Goal: Book appointment/travel/reservation

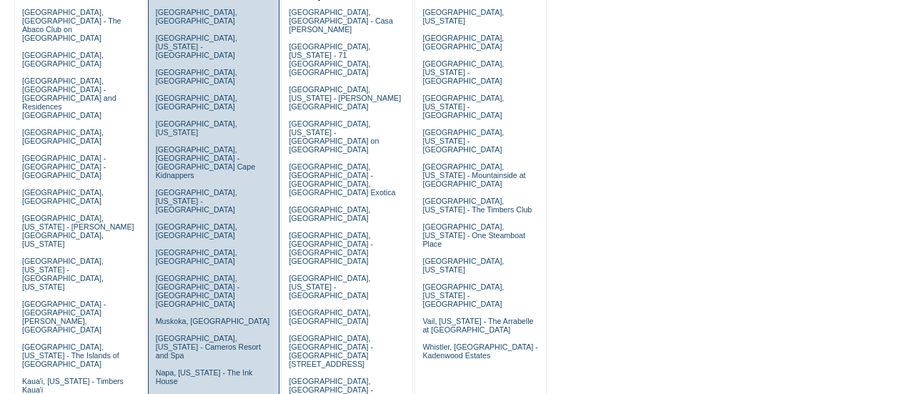
scroll to position [214, 0]
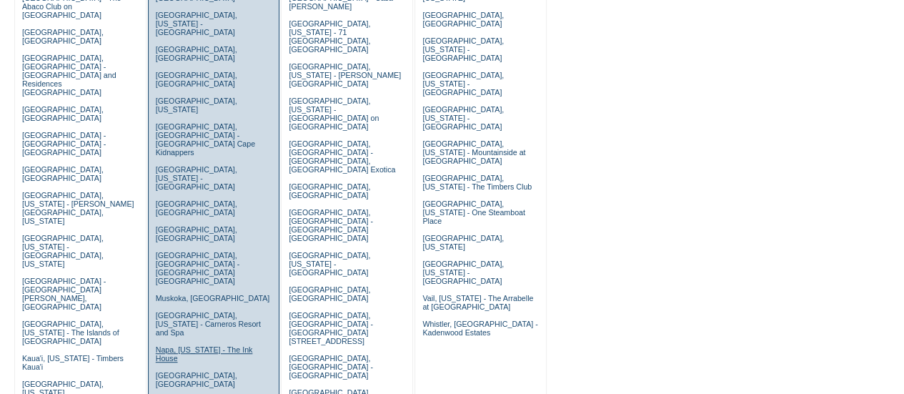
click at [184, 345] on link "Napa, [US_STATE] - The Ink House" at bounding box center [204, 353] width 97 height 17
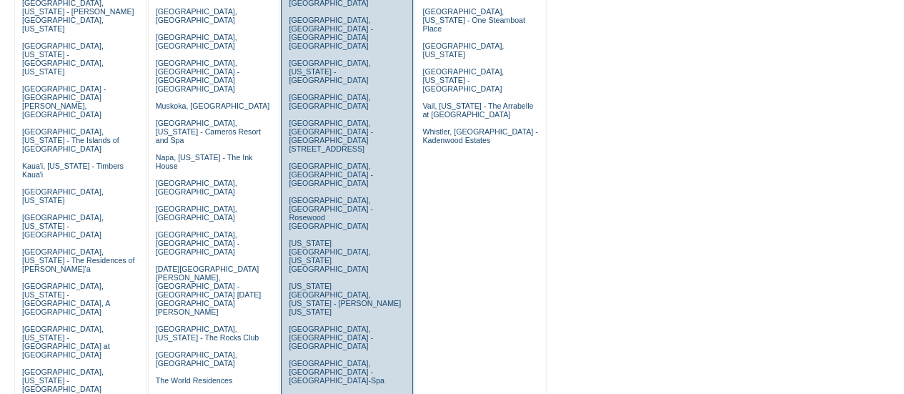
scroll to position [429, 0]
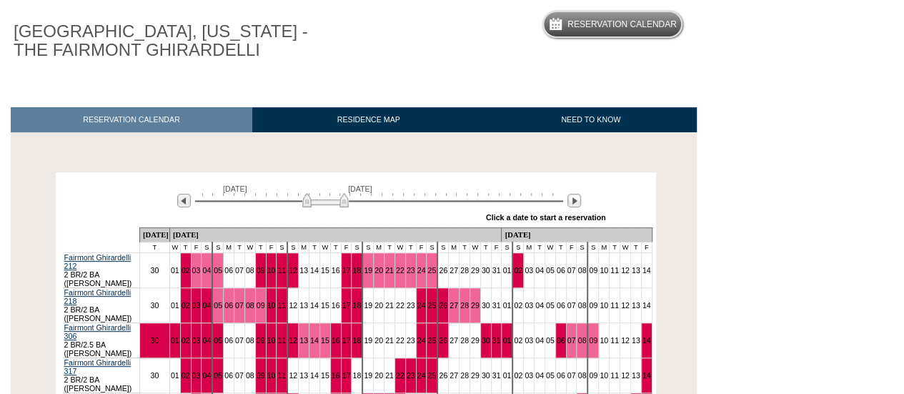
scroll to position [214, 0]
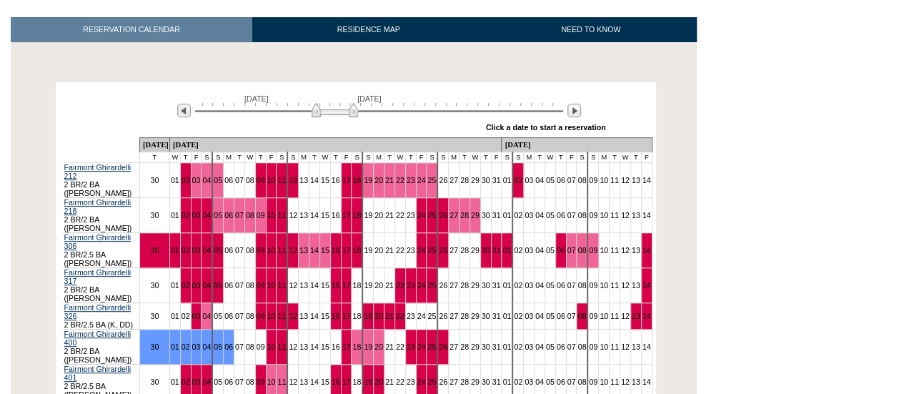
drag, startPoint x: 334, startPoint y: 113, endPoint x: 344, endPoint y: 112, distance: 9.3
click at [344, 112] on img at bounding box center [334, 110] width 46 height 14
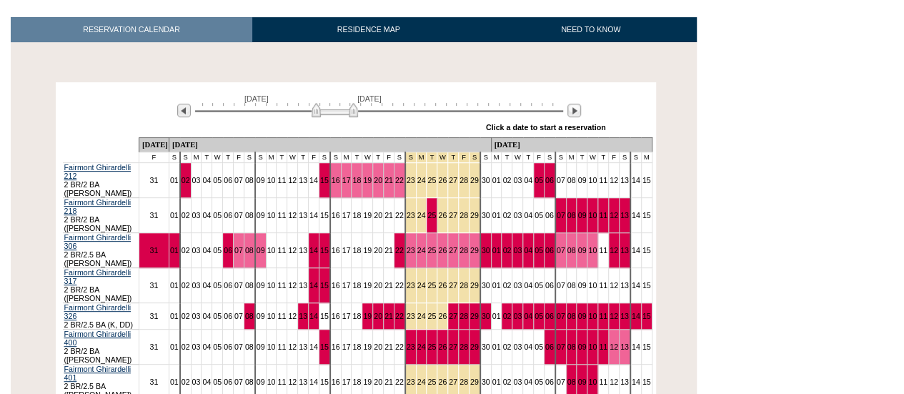
click at [349, 111] on img at bounding box center [334, 110] width 46 height 14
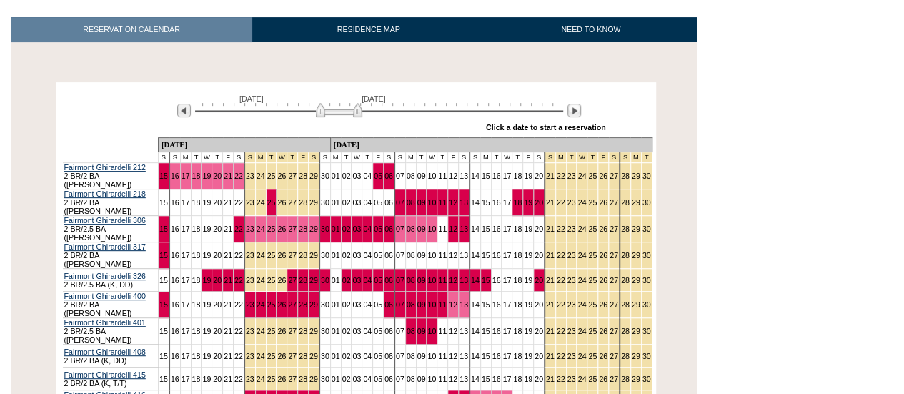
drag, startPoint x: 351, startPoint y: 111, endPoint x: 361, endPoint y: 110, distance: 10.0
click at [361, 110] on img at bounding box center [339, 110] width 46 height 14
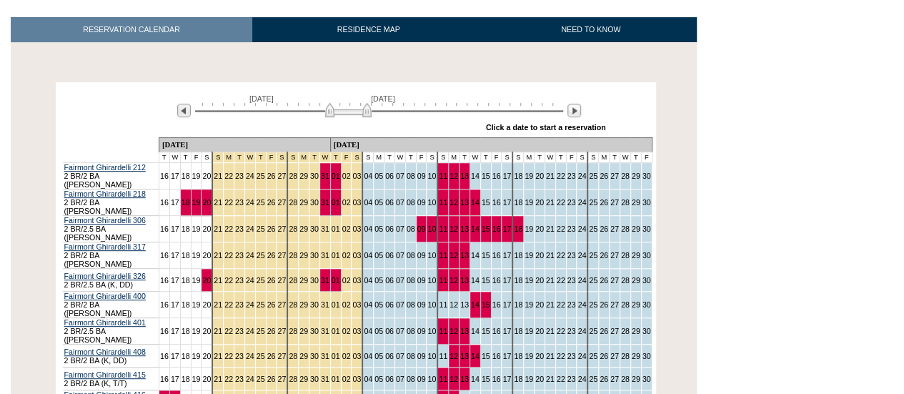
scroll to position [286, 0]
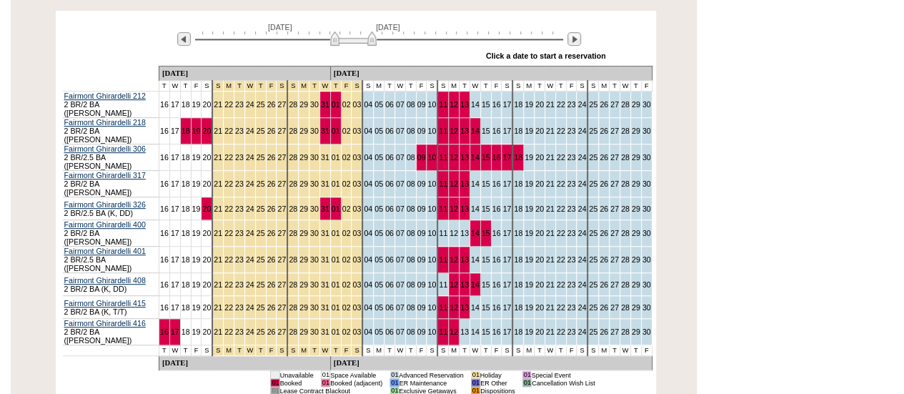
drag, startPoint x: 354, startPoint y: 42, endPoint x: 362, endPoint y: 42, distance: 7.9
click at [362, 42] on img at bounding box center [353, 38] width 46 height 14
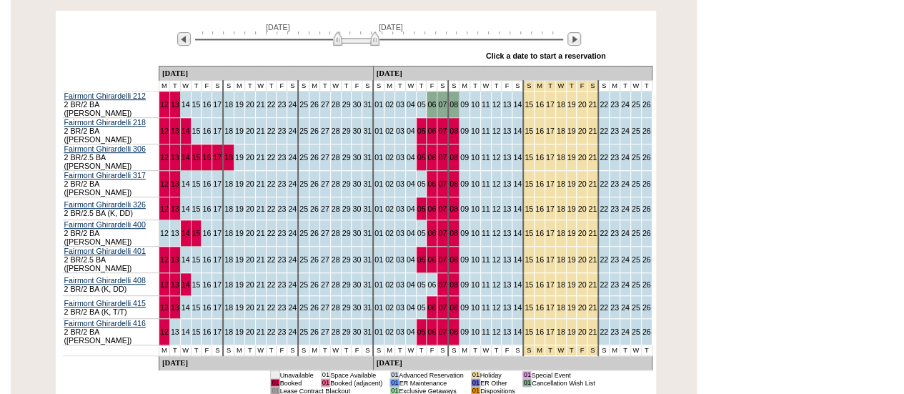
drag, startPoint x: 362, startPoint y: 42, endPoint x: 373, endPoint y: 42, distance: 10.7
click at [373, 42] on img at bounding box center [356, 38] width 46 height 14
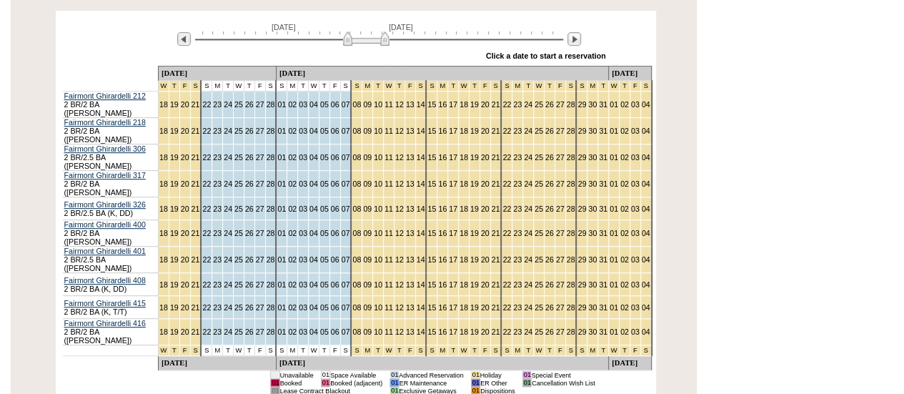
click at [366, 46] on img at bounding box center [366, 38] width 46 height 14
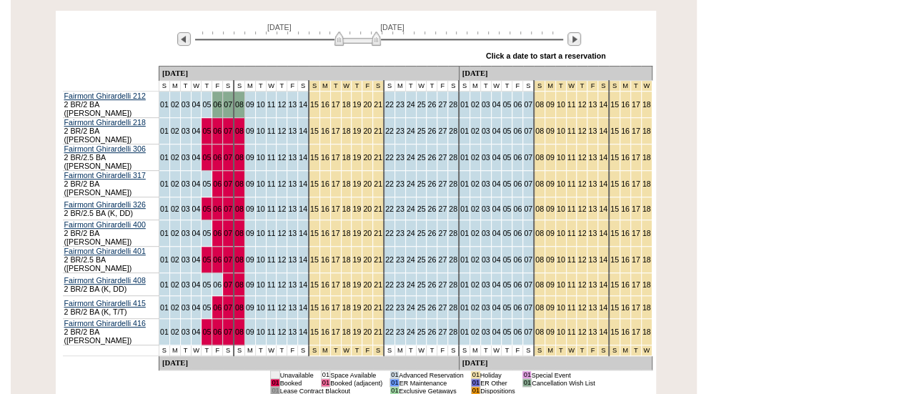
click at [354, 42] on img at bounding box center [357, 38] width 46 height 14
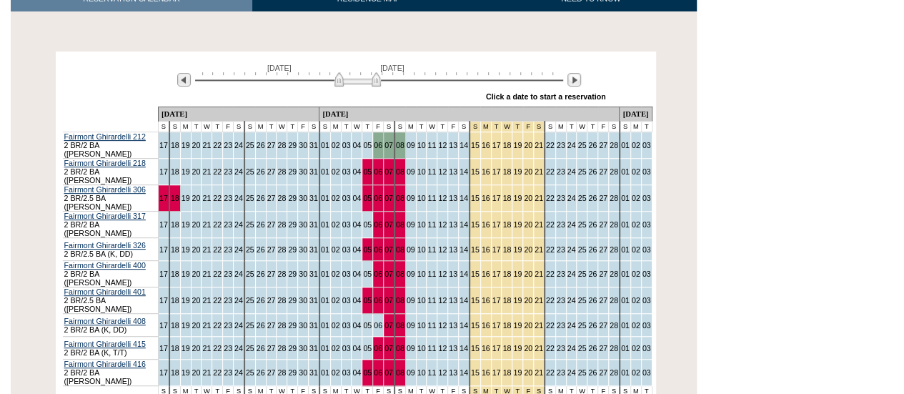
scroll to position [240, 0]
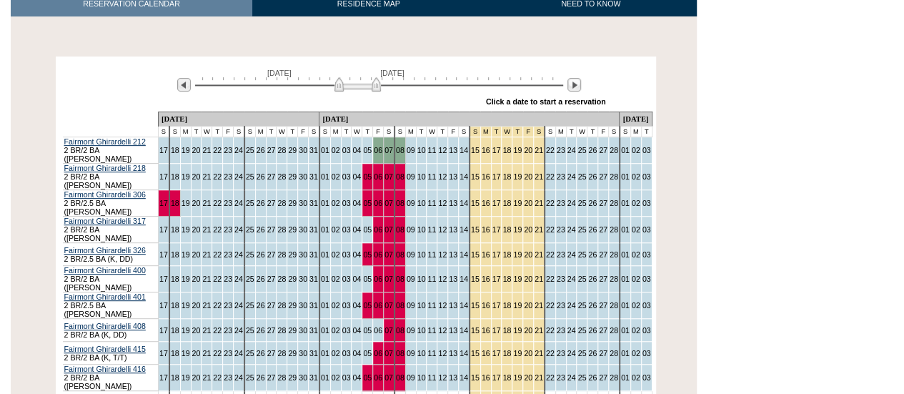
click at [361, 91] on img at bounding box center [357, 84] width 46 height 14
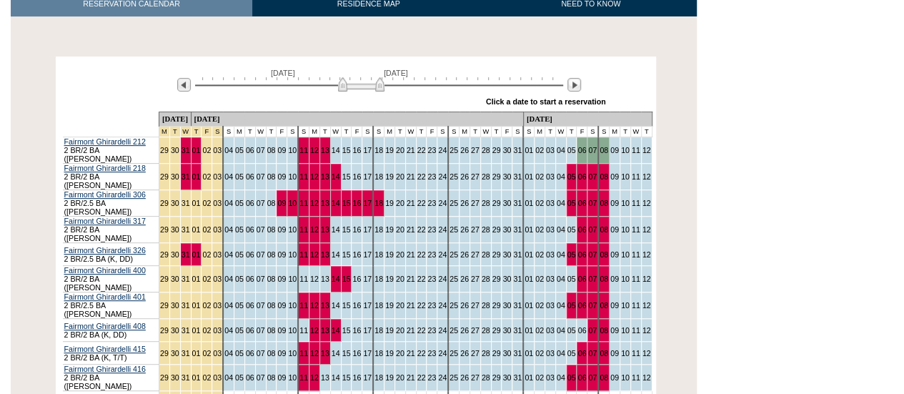
drag, startPoint x: 360, startPoint y: 92, endPoint x: 370, endPoint y: 94, distance: 10.1
click at [370, 93] on div "January 29, 2026 March 15, 2026" at bounding box center [376, 81] width 412 height 24
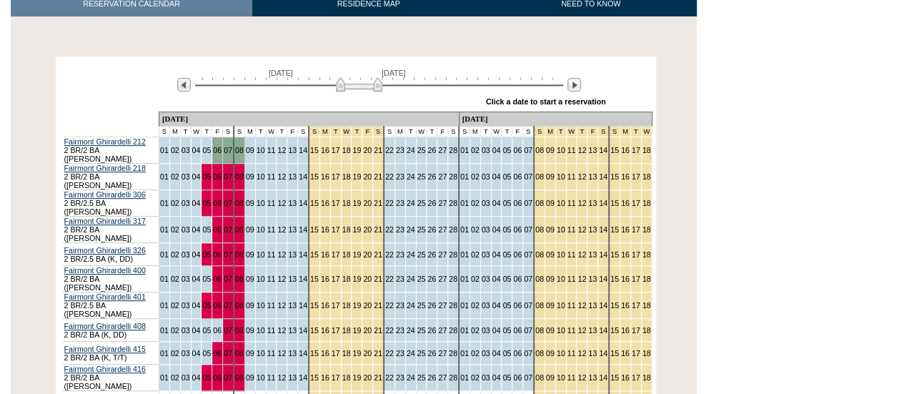
click at [361, 91] on img at bounding box center [359, 84] width 46 height 14
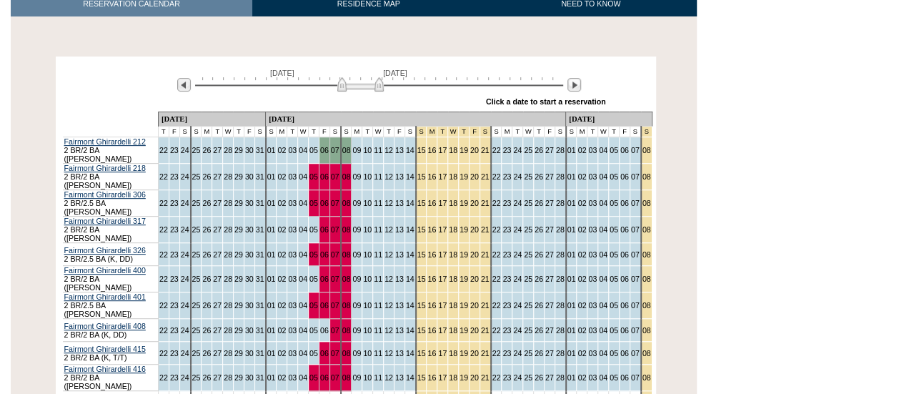
click at [360, 86] on img at bounding box center [360, 84] width 46 height 14
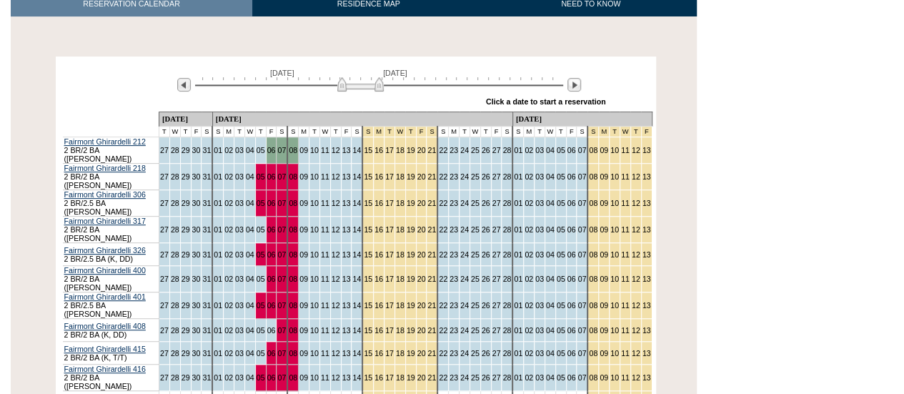
click at [358, 86] on img at bounding box center [360, 84] width 46 height 14
